Goal: Find specific page/section: Find specific page/section

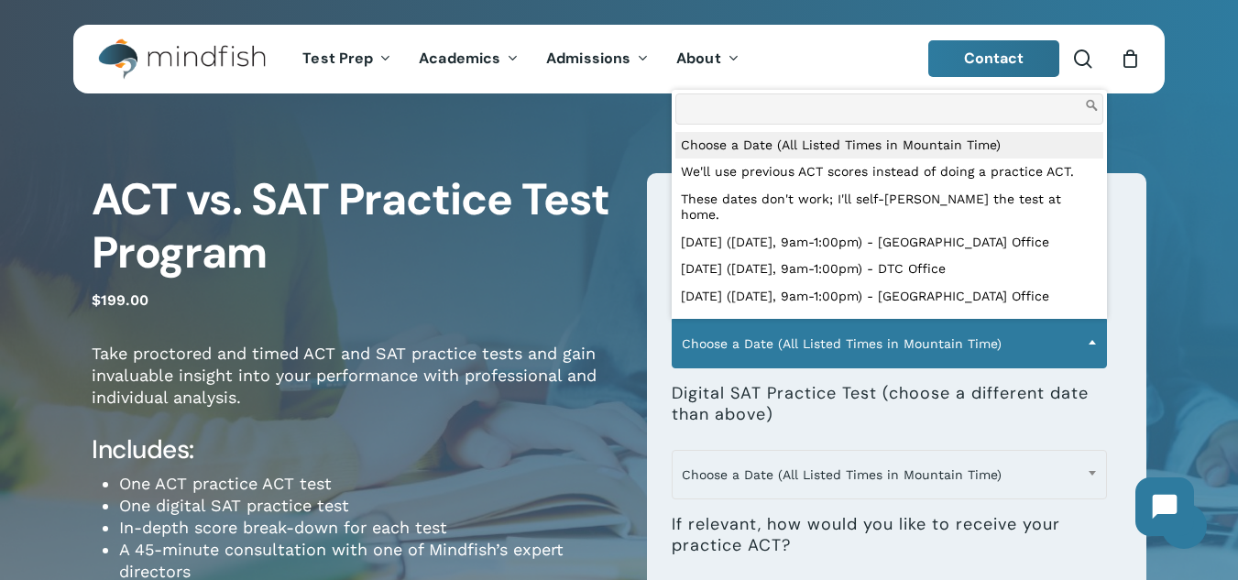
click at [837, 352] on span "Choose a Date (All Listed Times in Mountain Time)" at bounding box center [889, 343] width 433 height 38
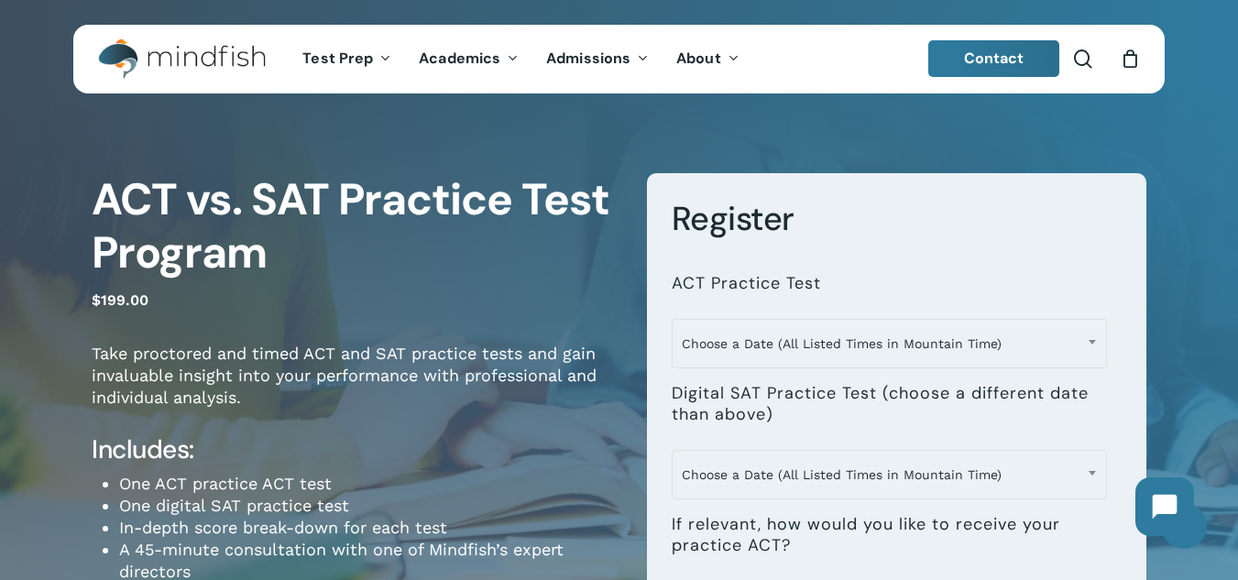
drag, startPoint x: 840, startPoint y: 345, endPoint x: 849, endPoint y: 420, distance: 74.8
click at [841, 345] on span "Choose a Date (All Listed Times in Mountain Time)" at bounding box center [889, 343] width 433 height 38
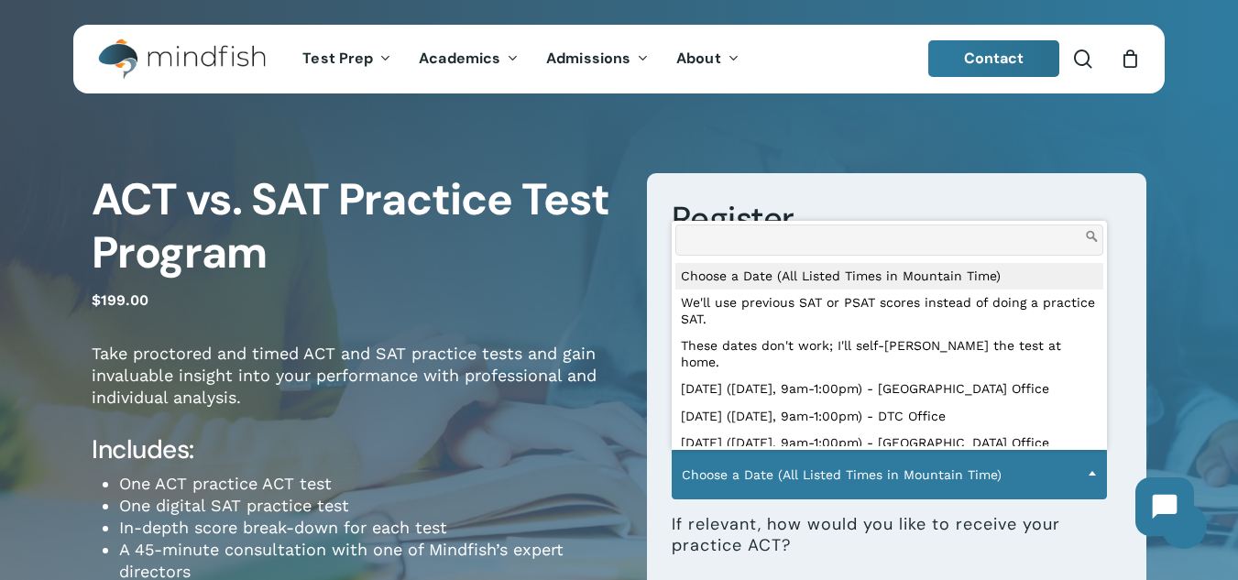
click at [844, 462] on span "Choose a Date (All Listed Times in Mountain Time)" at bounding box center [889, 474] width 433 height 38
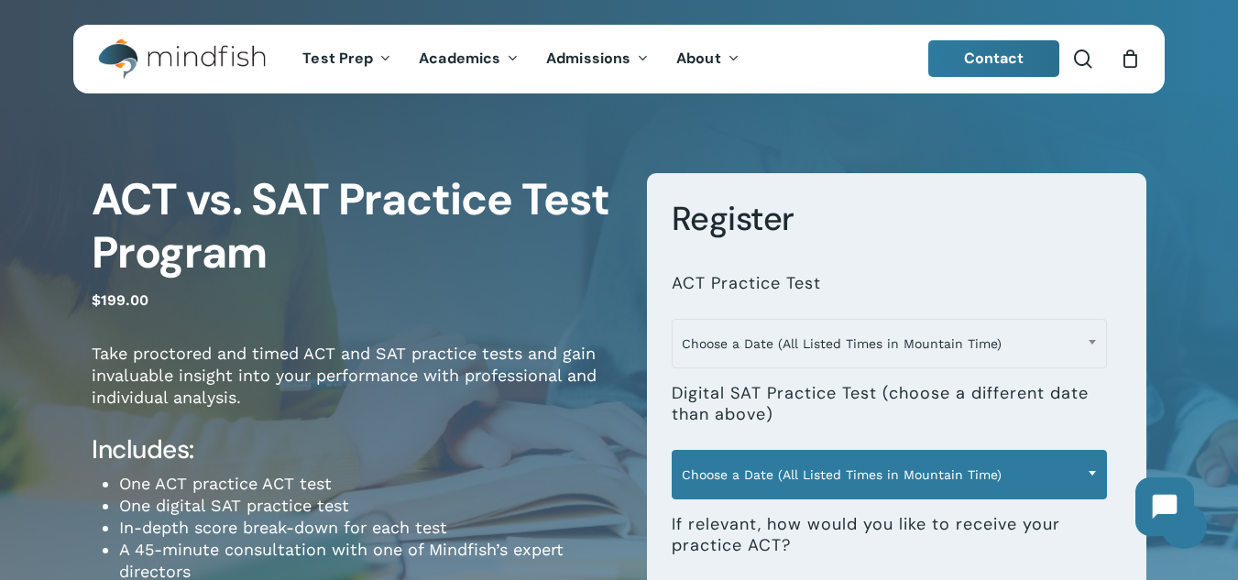
click at [854, 471] on span "Choose a Date (All Listed Times in Mountain Time)" at bounding box center [889, 474] width 433 height 38
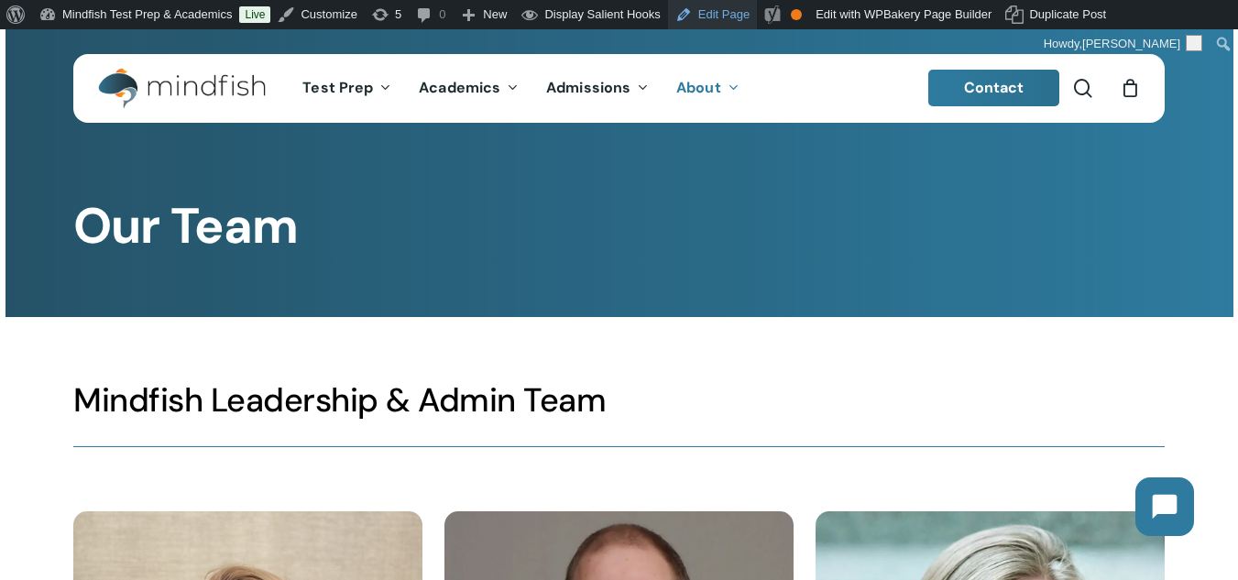
click at [726, 15] on link "Edit Page" at bounding box center [712, 14] width 89 height 29
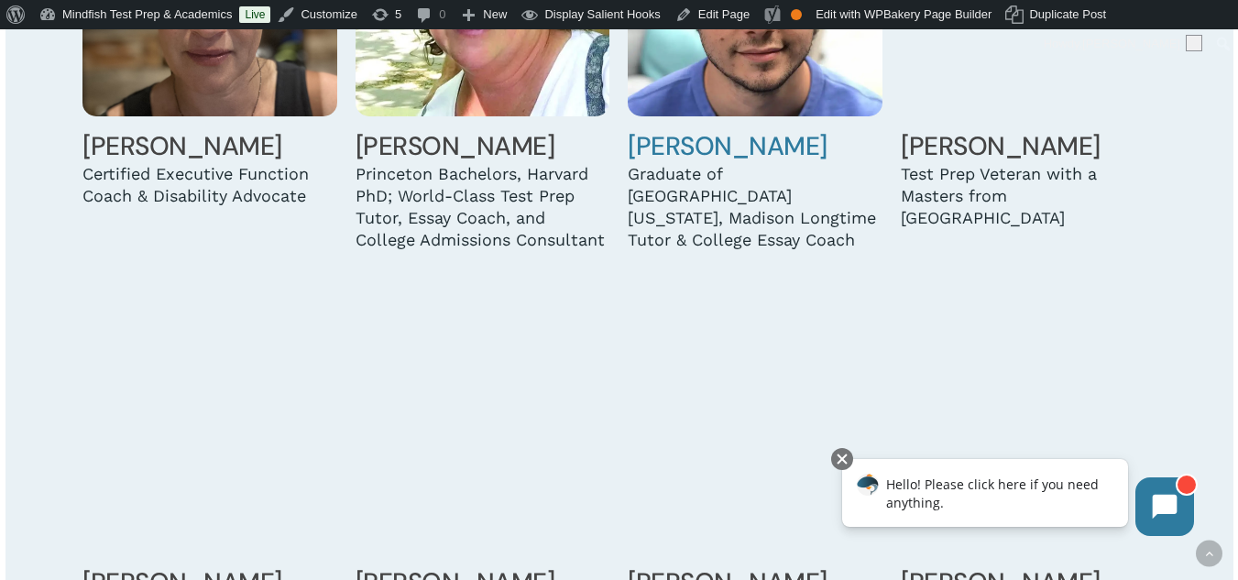
scroll to position [1558, 0]
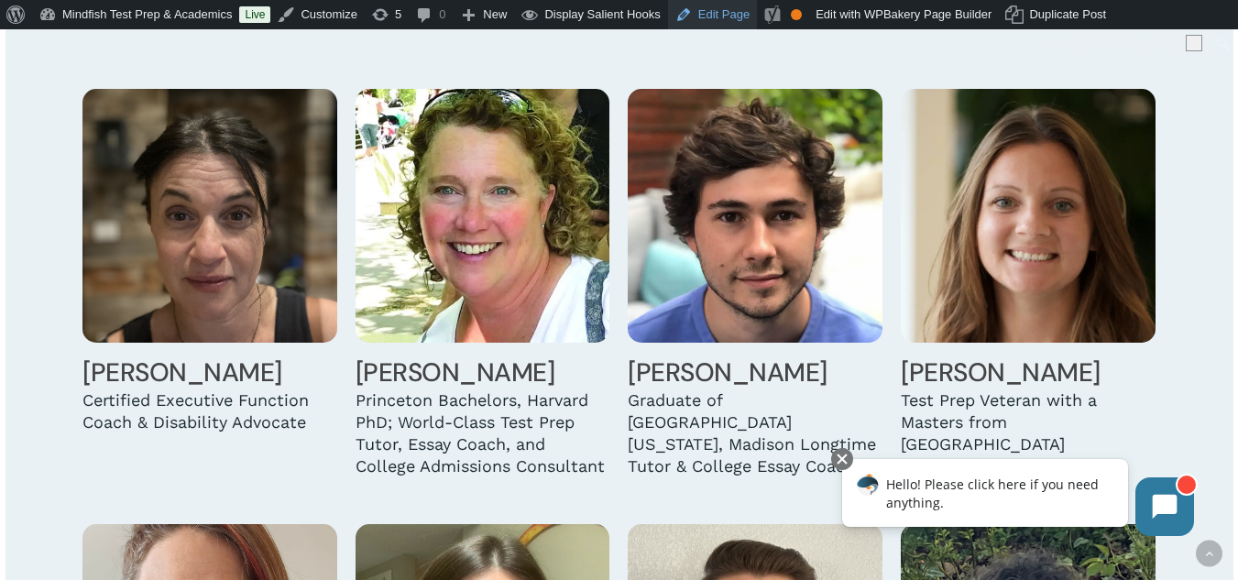
click at [685, 12] on link "Edit Page" at bounding box center [712, 14] width 89 height 29
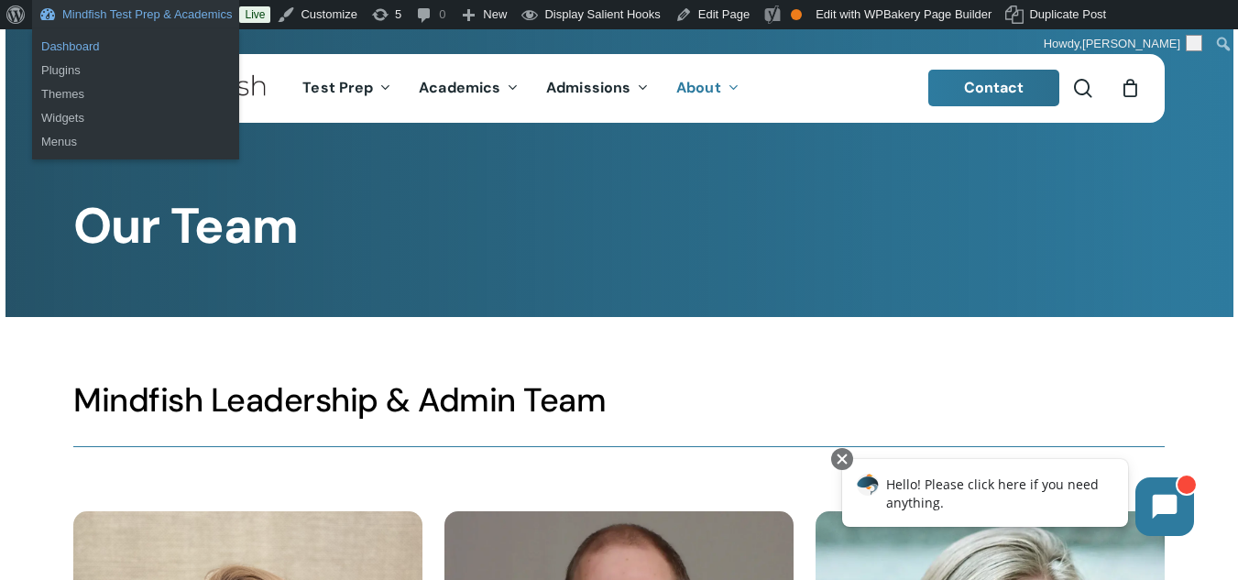
click at [81, 49] on link "Dashboard" at bounding box center [135, 47] width 207 height 24
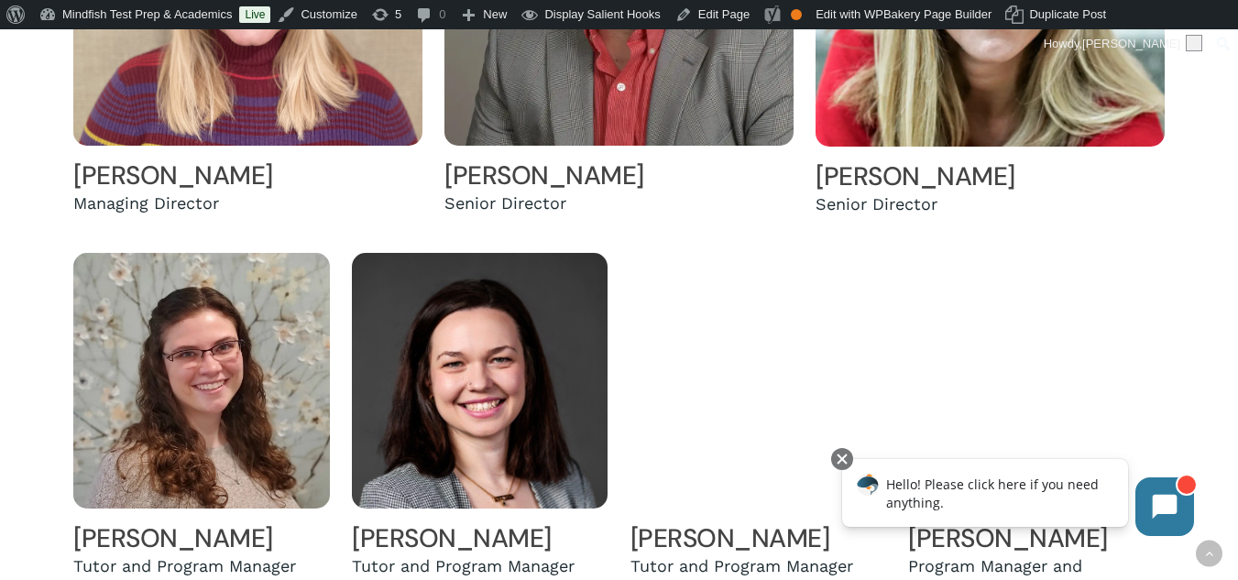
scroll to position [916, 0]
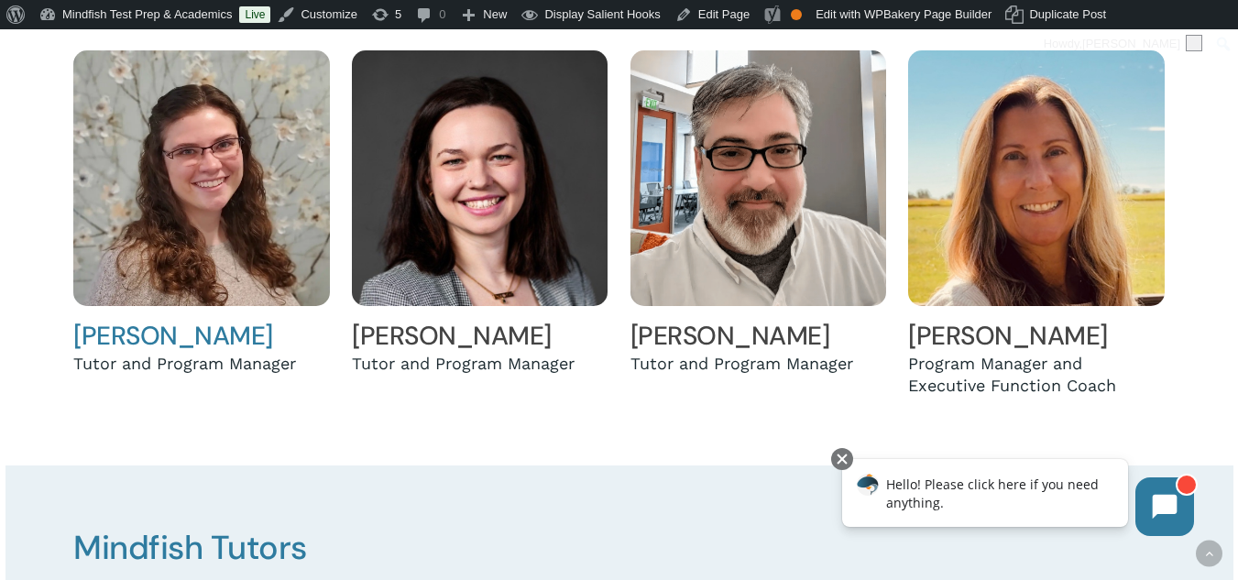
click at [169, 326] on link "Holly Andreassen" at bounding box center [173, 336] width 200 height 34
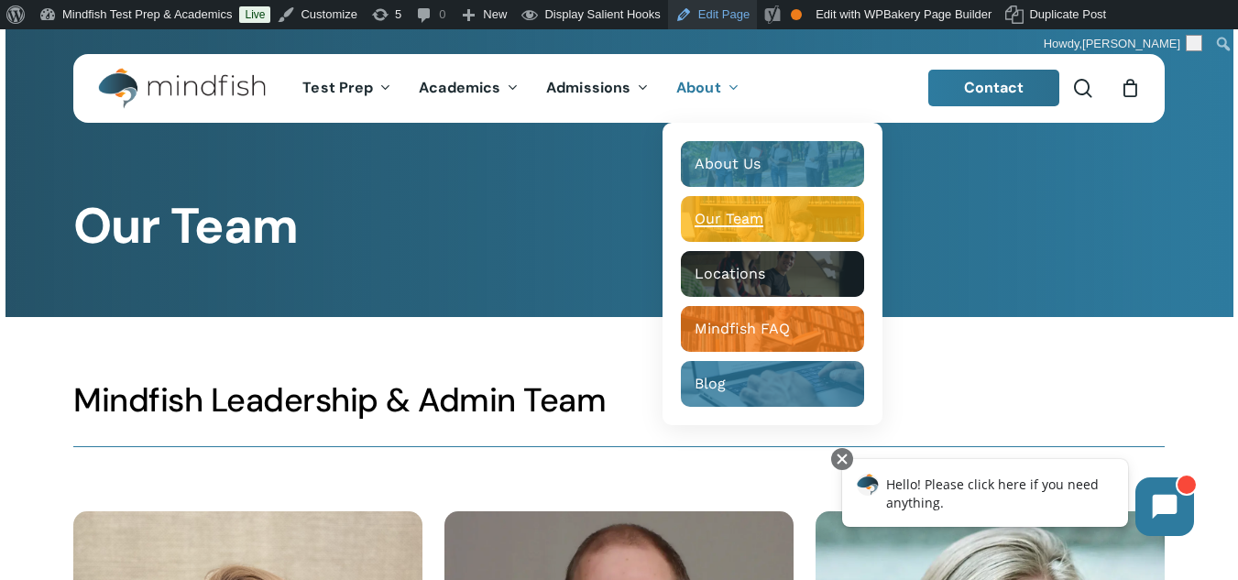
click at [726, 11] on link "Edit Page" at bounding box center [712, 14] width 89 height 29
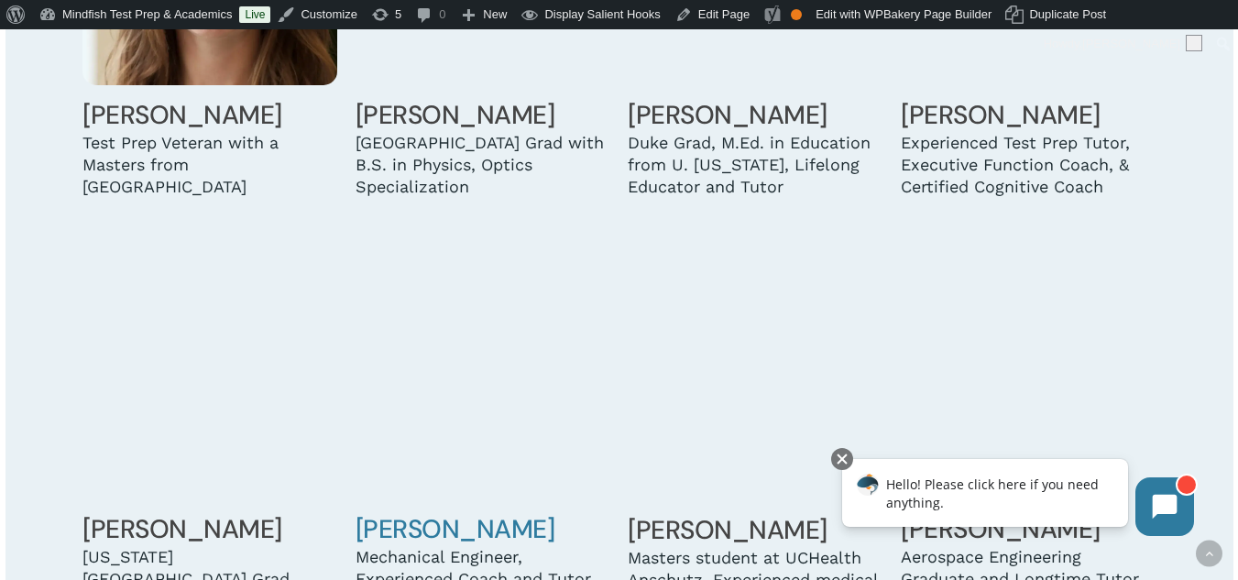
scroll to position [4307, 0]
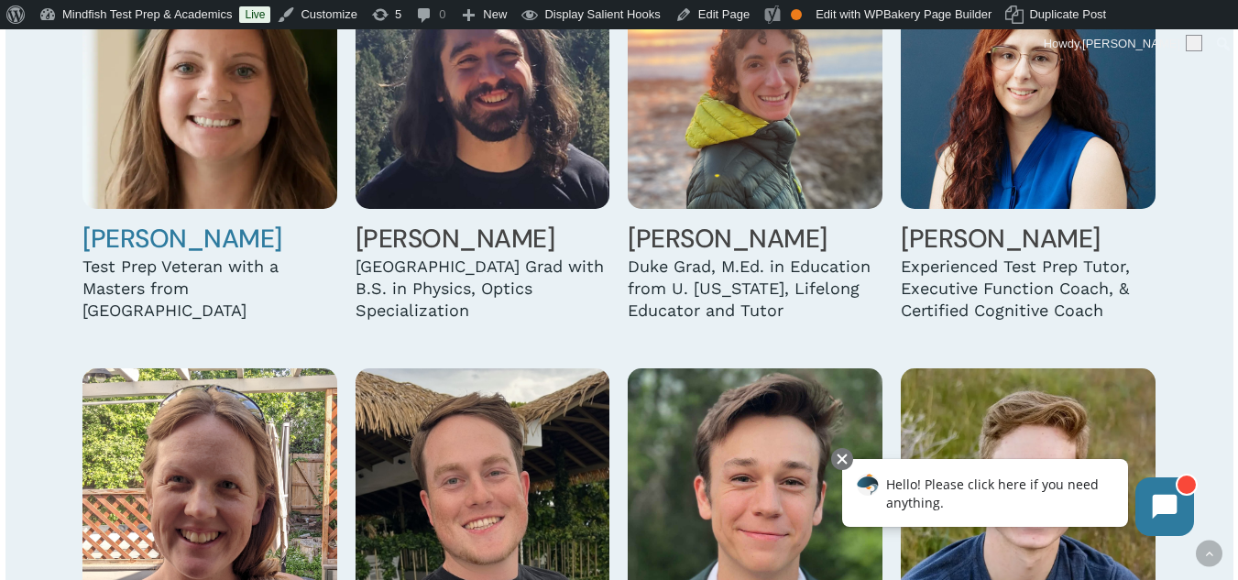
click at [214, 135] on img at bounding box center [209, 81] width 255 height 255
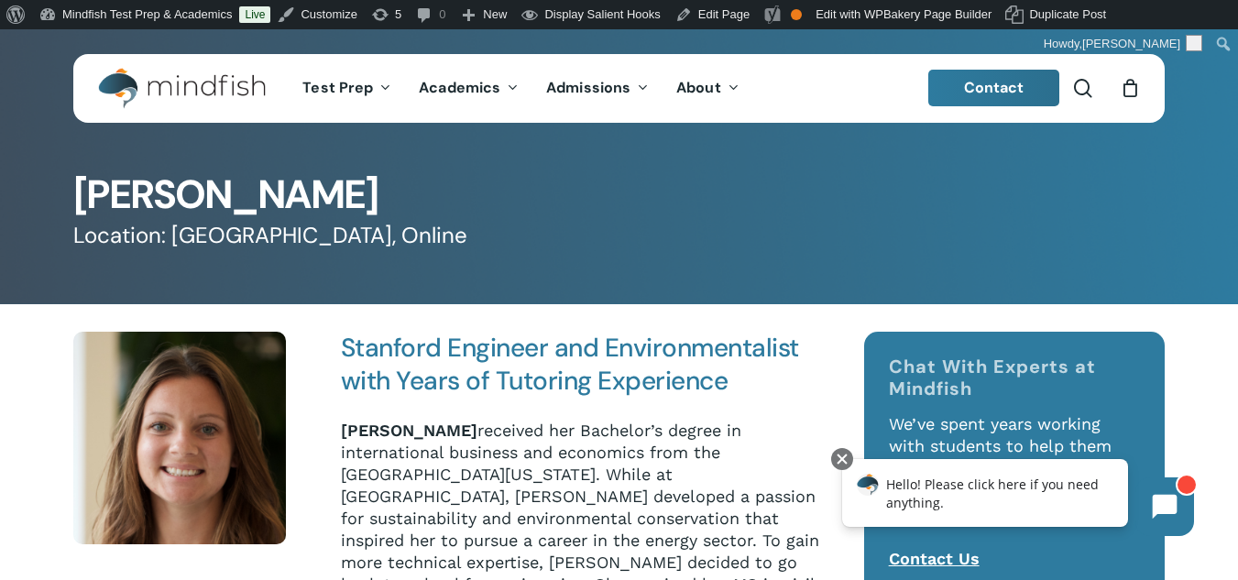
click at [1088, 153] on div "[PERSON_NAME] Location: [GEOGRAPHIC_DATA], Online" at bounding box center [618, 166] width 1091 height 166
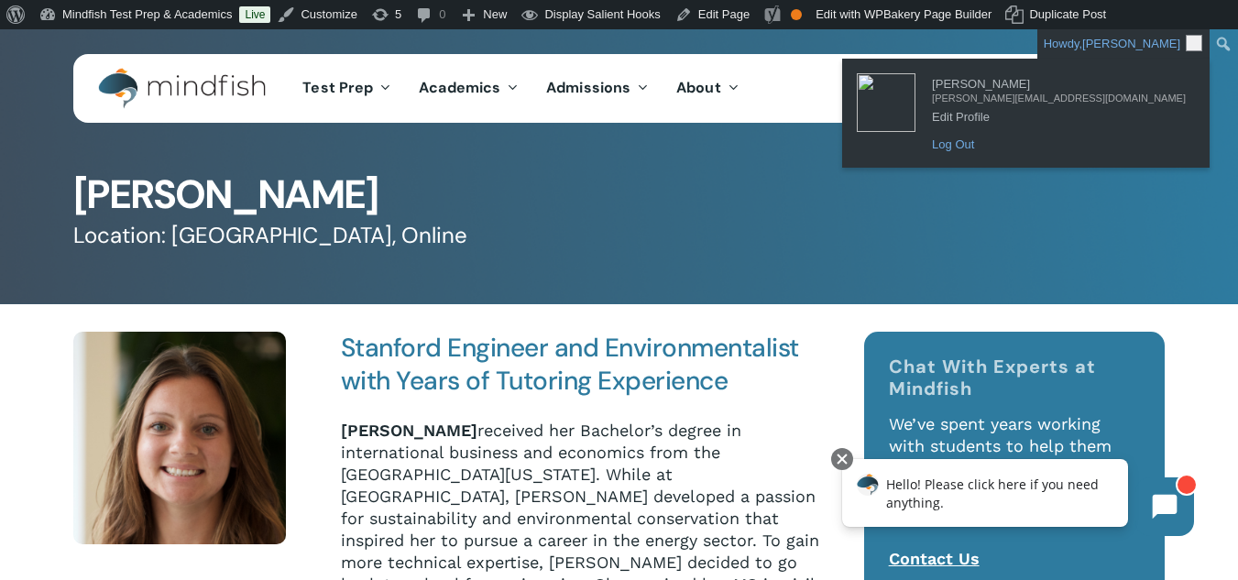
click at [1076, 138] on link "Log Out" at bounding box center [1059, 145] width 272 height 24
